Goal: Complete application form

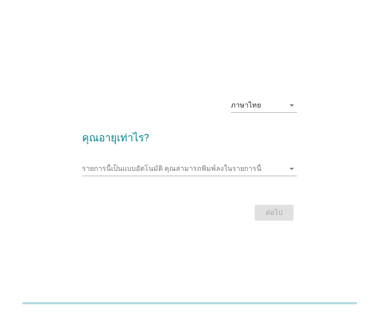
click at [288, 111] on icon "arrow_drop_down" at bounding box center [291, 105] width 11 height 11
click at [149, 184] on div "รายการนี้เป็นแบบอัตโนมัติ [PERSON_NAME]พิมพ์ลงในรายการนี้ arrow_drop_down" at bounding box center [189, 173] width 215 height 23
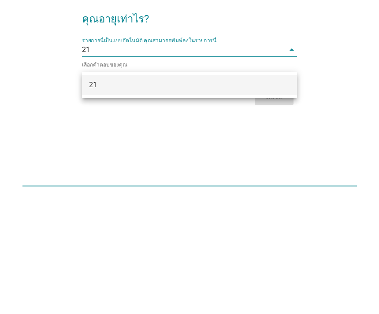
type input "21"
click at [122, 203] on div "ต่อไป" at bounding box center [189, 213] width 215 height 21
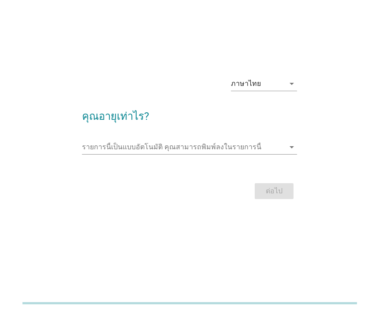
click at [276, 140] on input "รายการนี้เป็นแบบอัตโนมัติ คุณสามารถพิมพ์ลงในรายการนี้" at bounding box center [183, 147] width 203 height 14
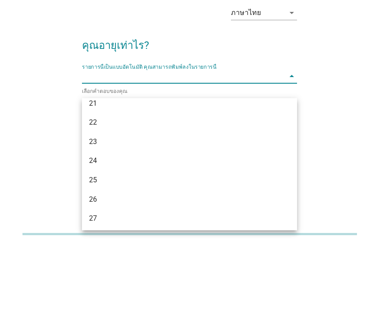
scroll to position [66, 0]
click at [155, 167] on div "21" at bounding box center [181, 172] width 184 height 11
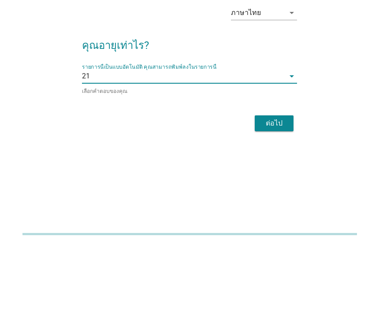
click at [280, 187] on div "ต่อไป" at bounding box center [274, 192] width 25 height 11
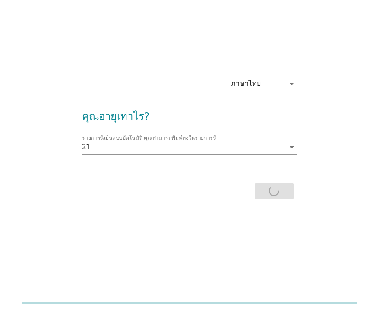
scroll to position [0, 0]
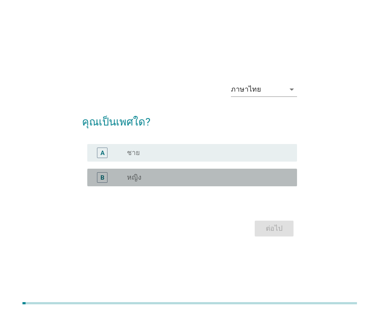
click at [199, 182] on div "radio_button_unchecked หญิง" at bounding box center [205, 177] width 156 height 9
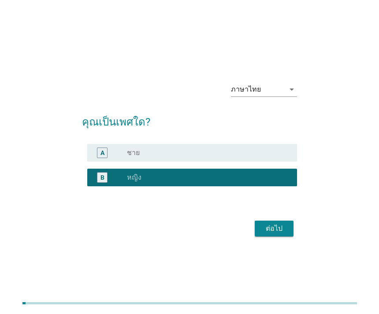
click at [283, 234] on div "ต่อไป" at bounding box center [274, 228] width 25 height 11
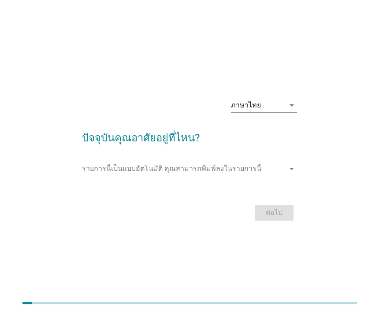
click at [264, 176] on input "รายการนี้เป็นแบบอัตโนมัติ คุณสามารถพิมพ์ลงในรายการนี้" at bounding box center [183, 169] width 203 height 14
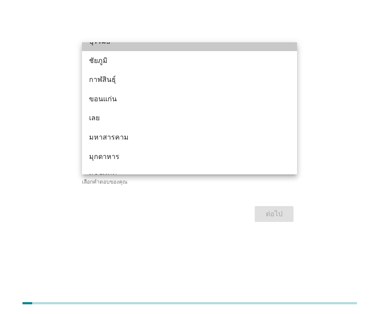
scroll to position [55, 0]
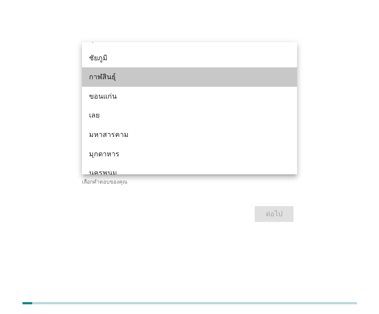
click at [140, 82] on div "กาฬสินธุ์" at bounding box center [181, 77] width 184 height 11
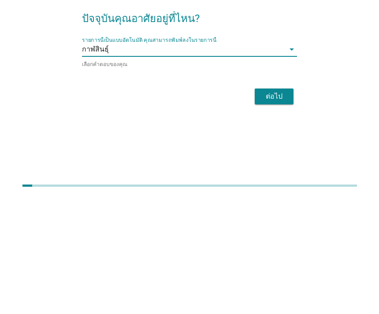
click at [281, 209] on div "ต่อไป" at bounding box center [274, 214] width 25 height 11
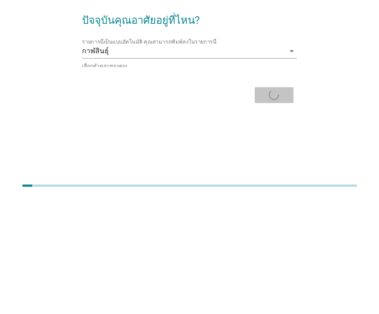
scroll to position [50, 0]
